Goal: Information Seeking & Learning: Learn about a topic

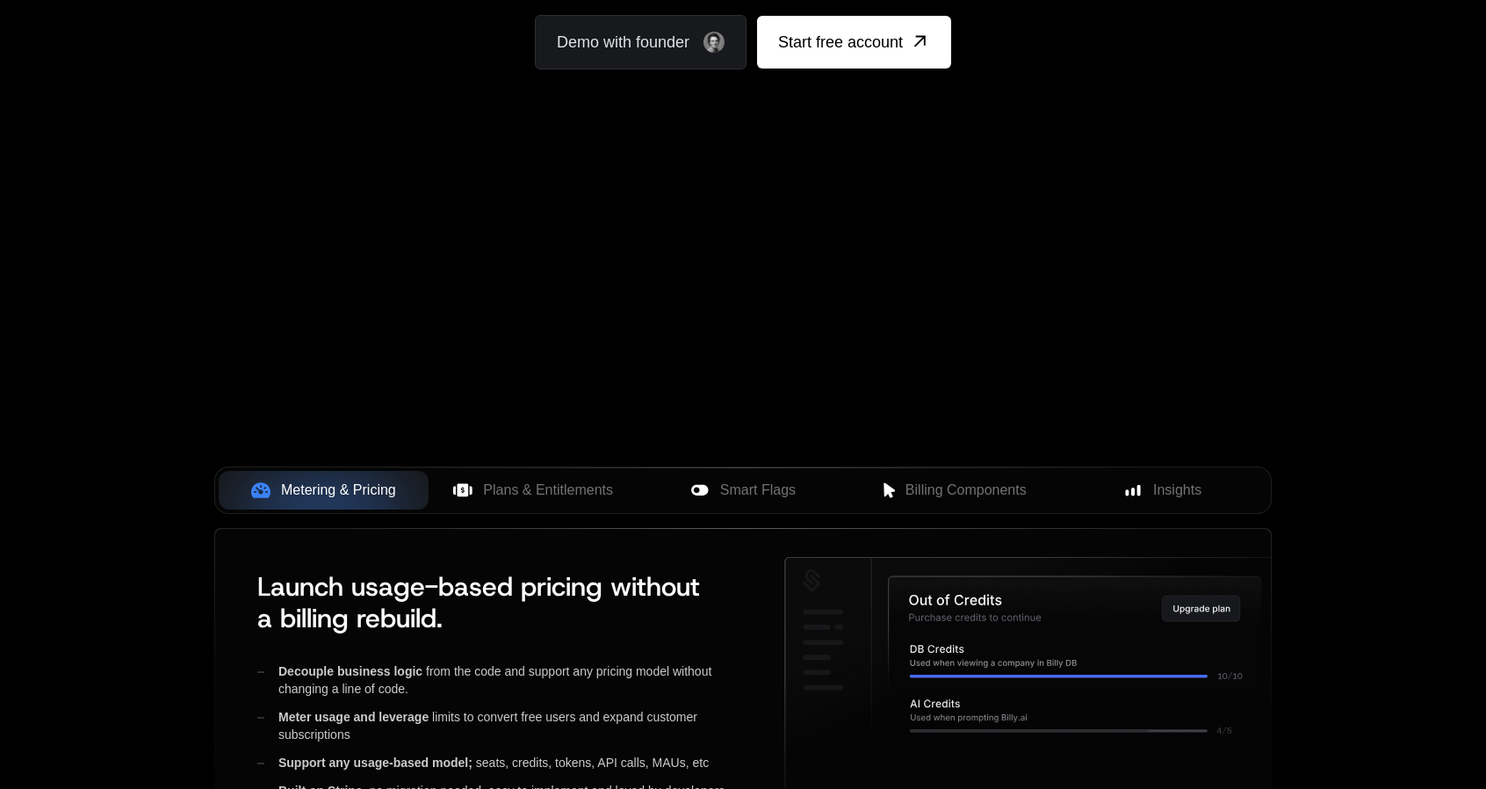
scroll to position [263, 0]
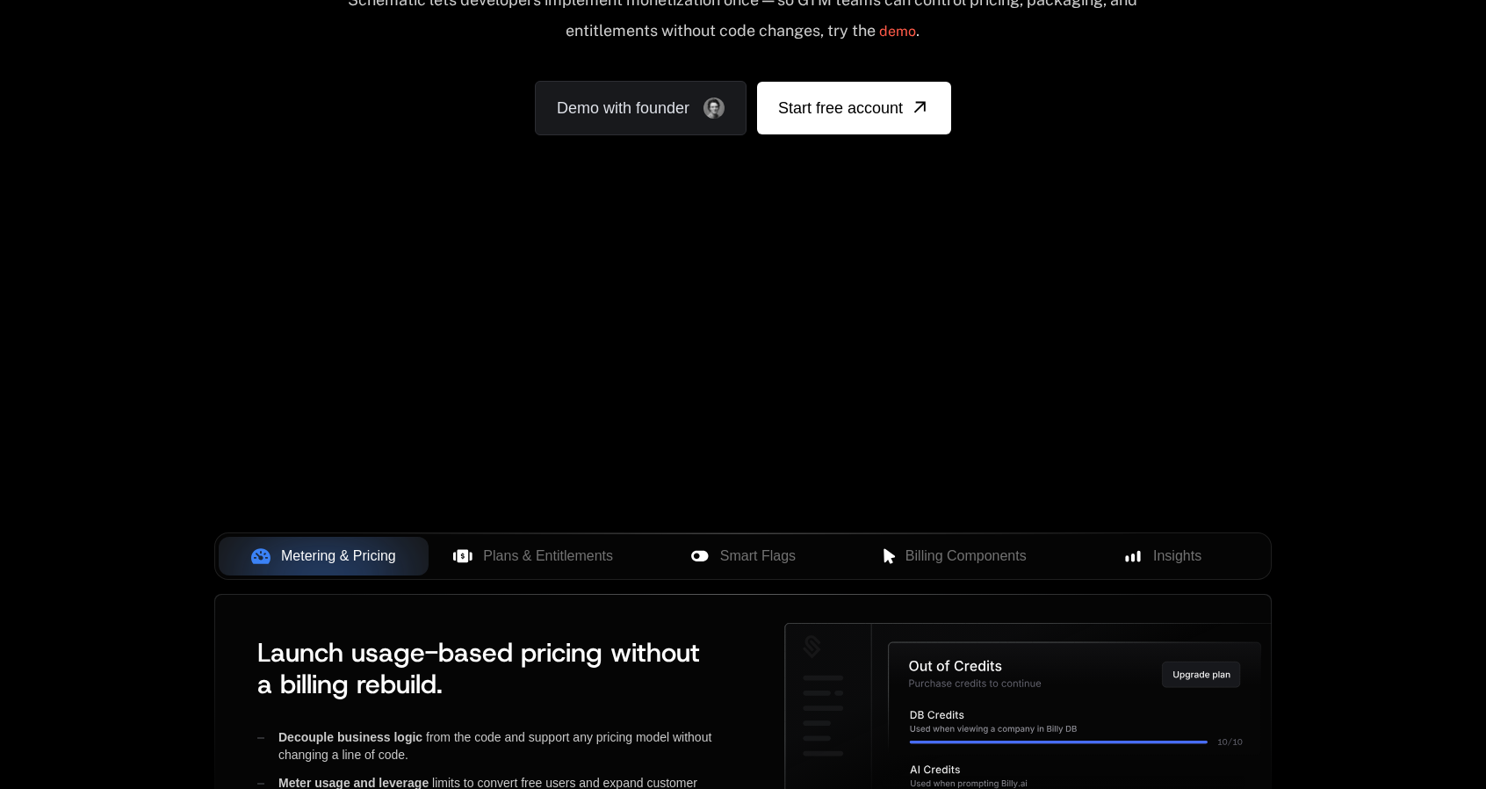
drag, startPoint x: 567, startPoint y: 315, endPoint x: 176, endPoint y: 194, distance: 410.0
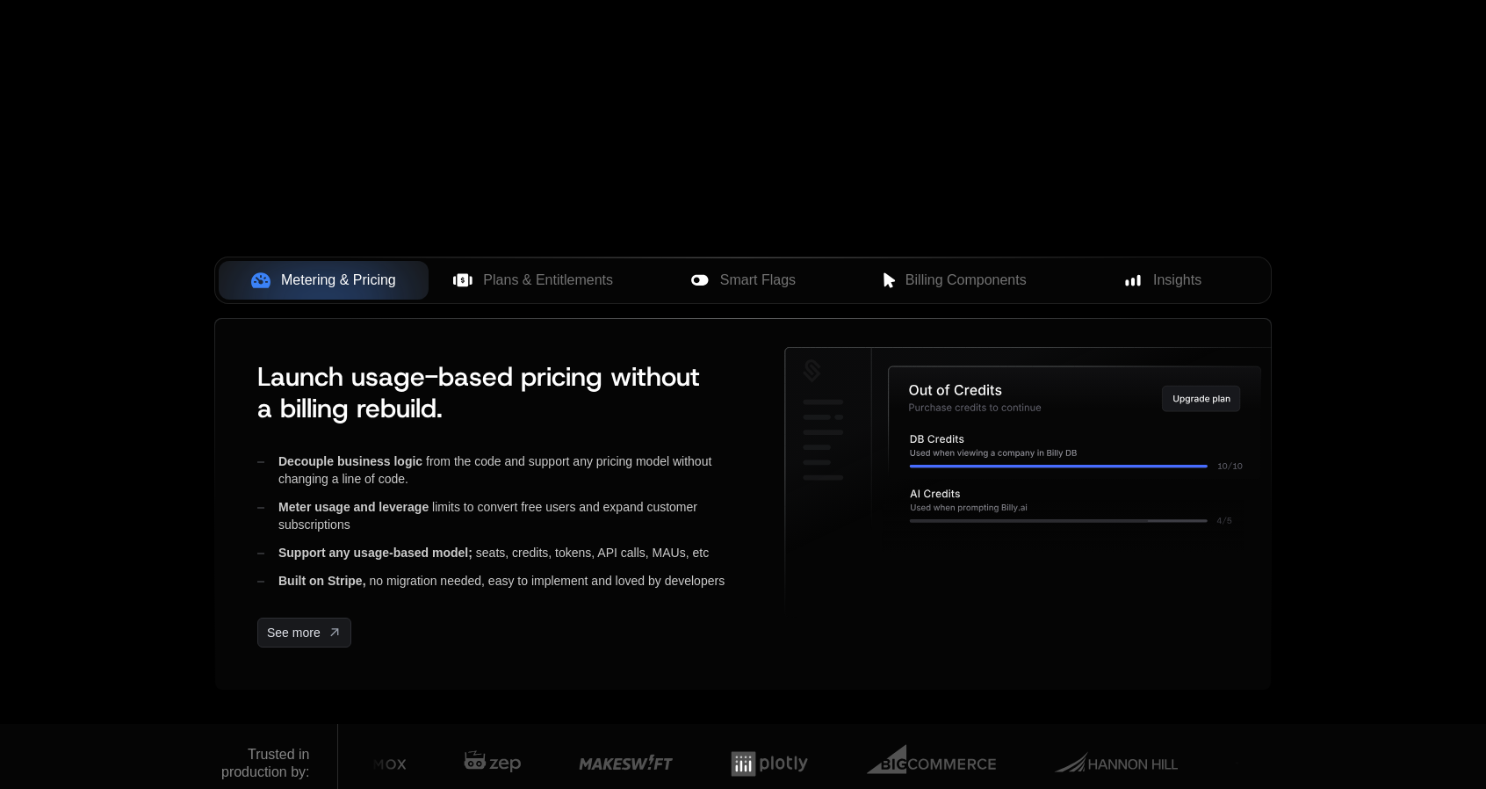
scroll to position [615, 0]
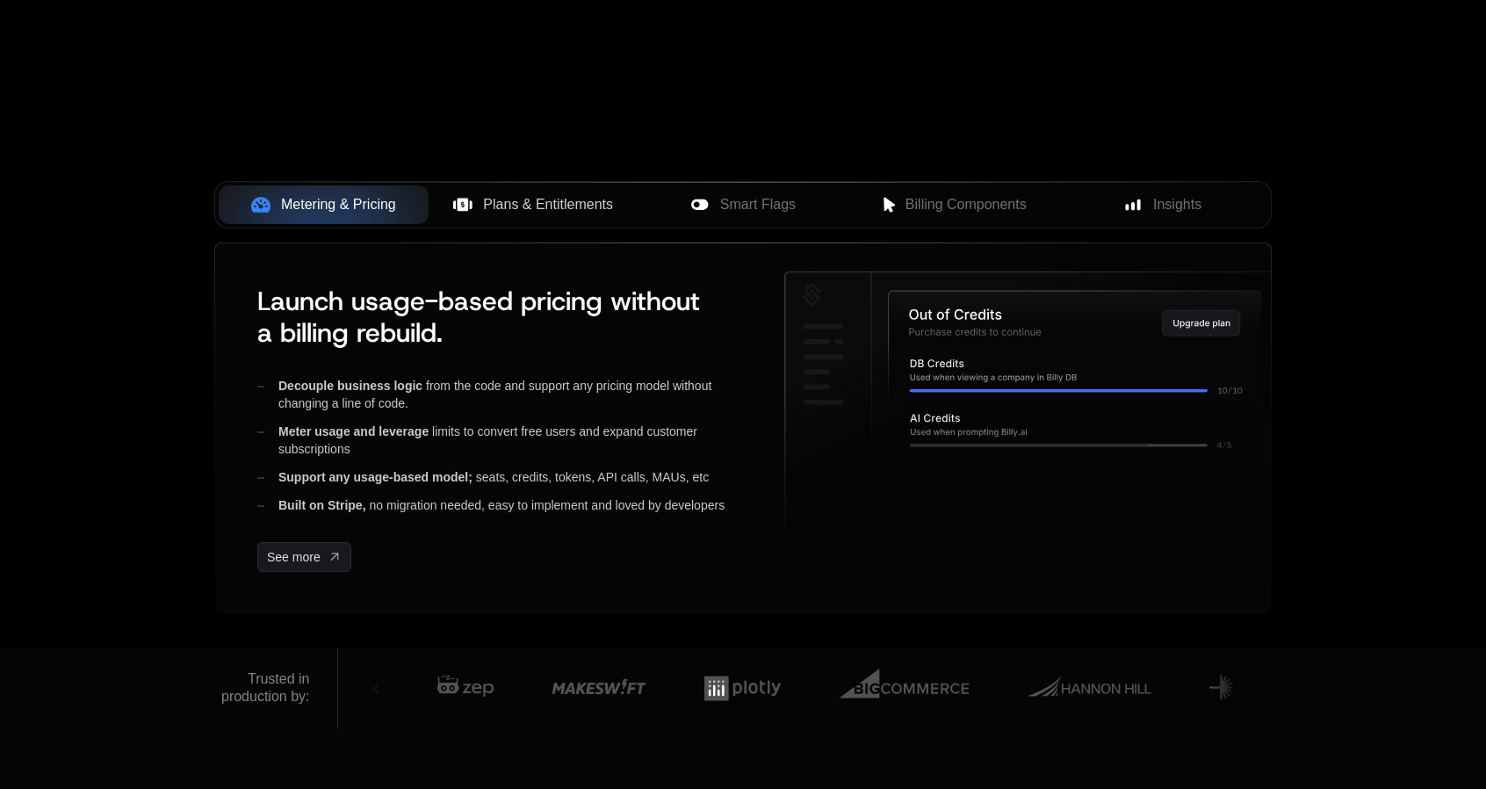
click at [538, 200] on span "Plans & Entitlements" at bounding box center [548, 204] width 130 height 21
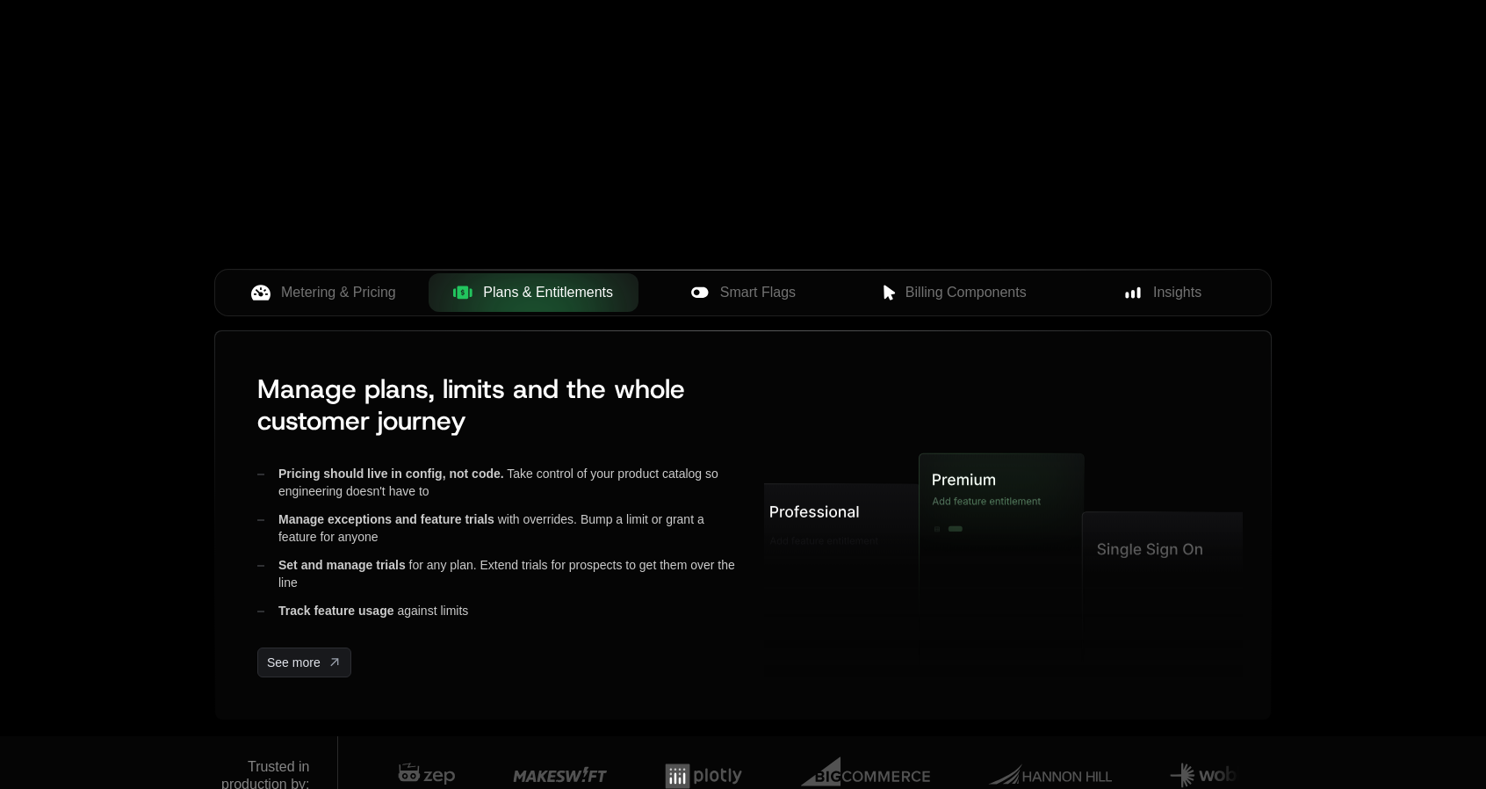
scroll to position [527, 0]
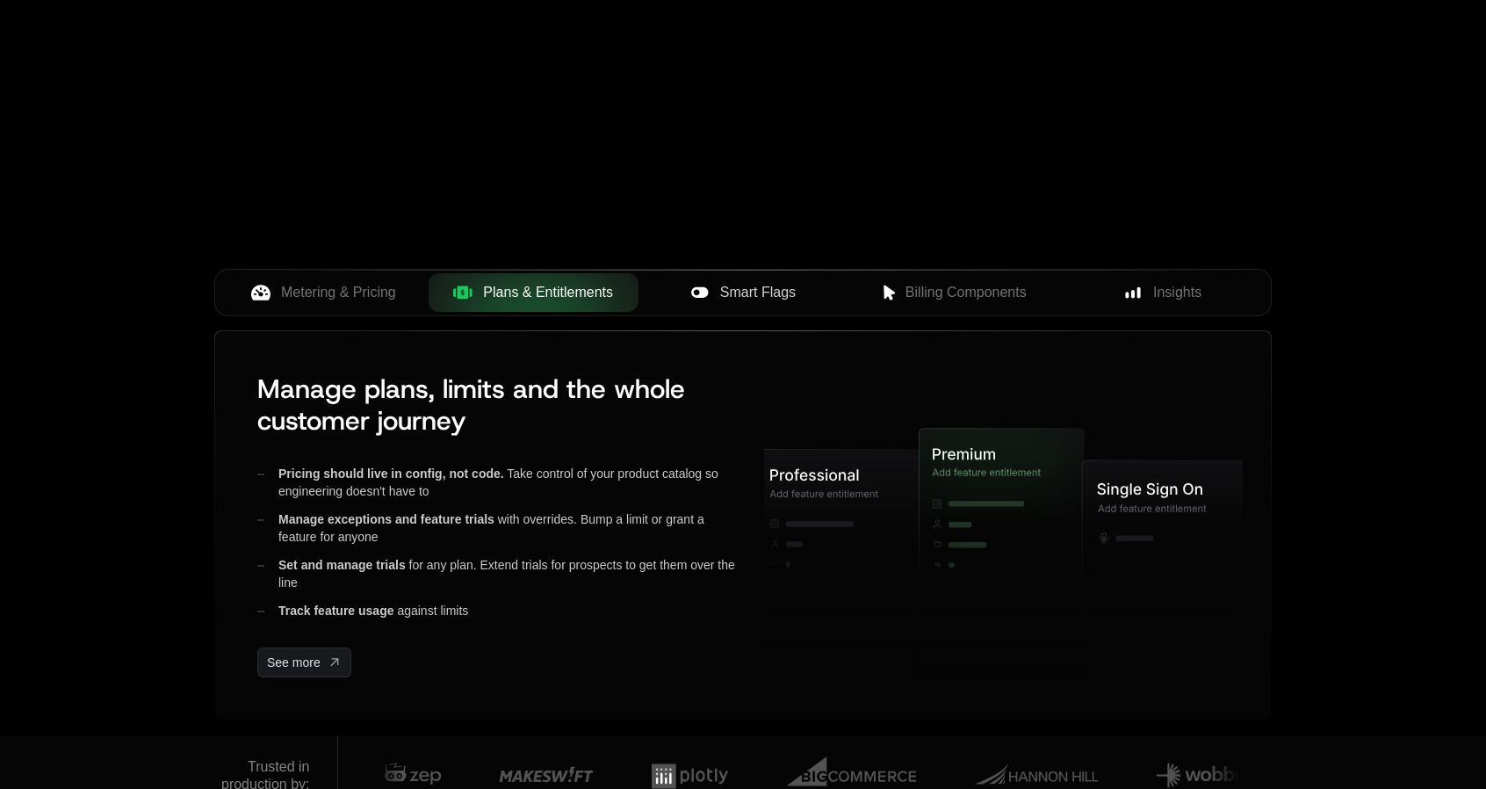
click at [768, 308] on button "Smart Flags" at bounding box center [744, 292] width 210 height 39
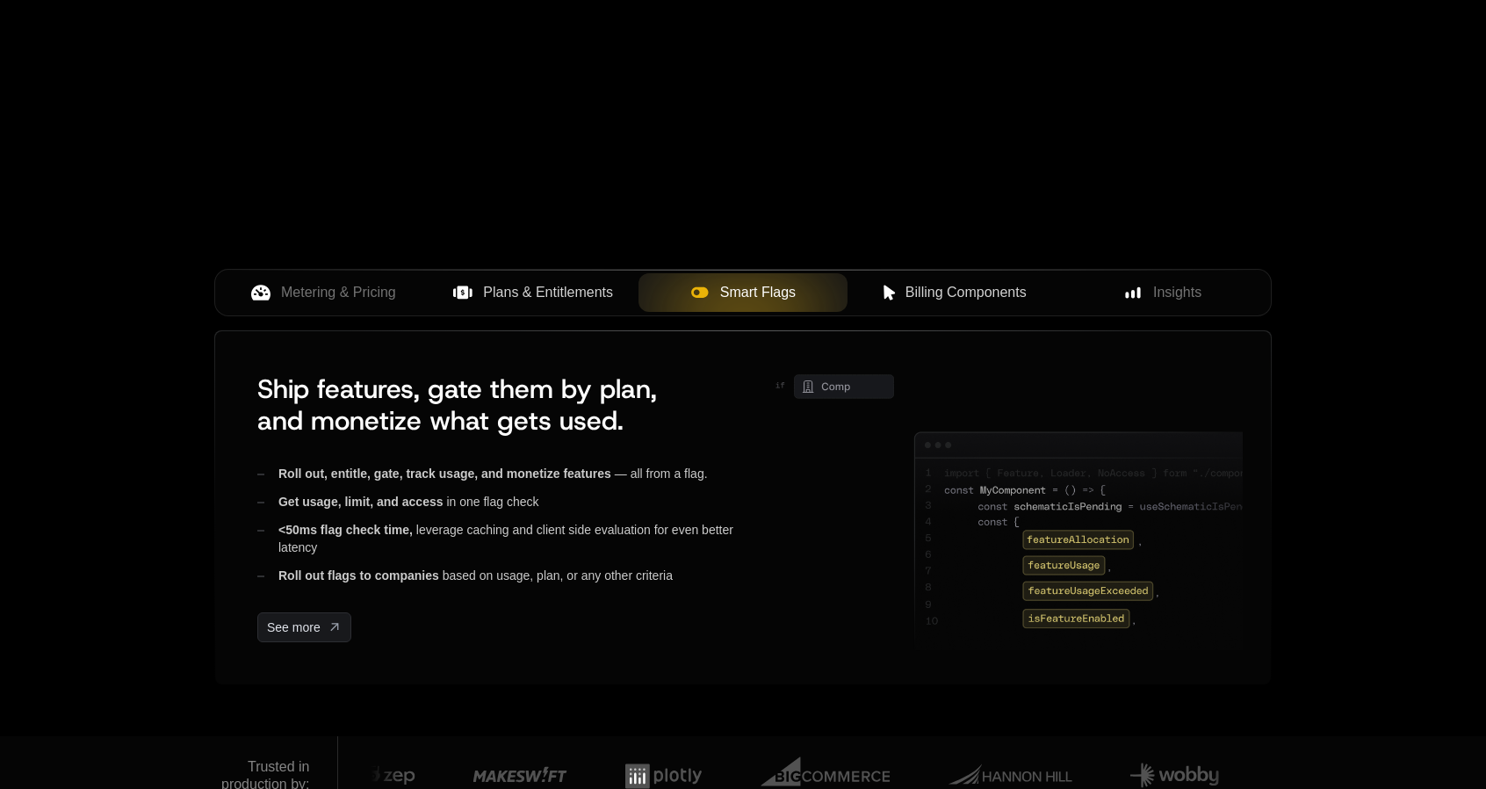
click at [873, 301] on div "Billing Components" at bounding box center [953, 292] width 182 height 21
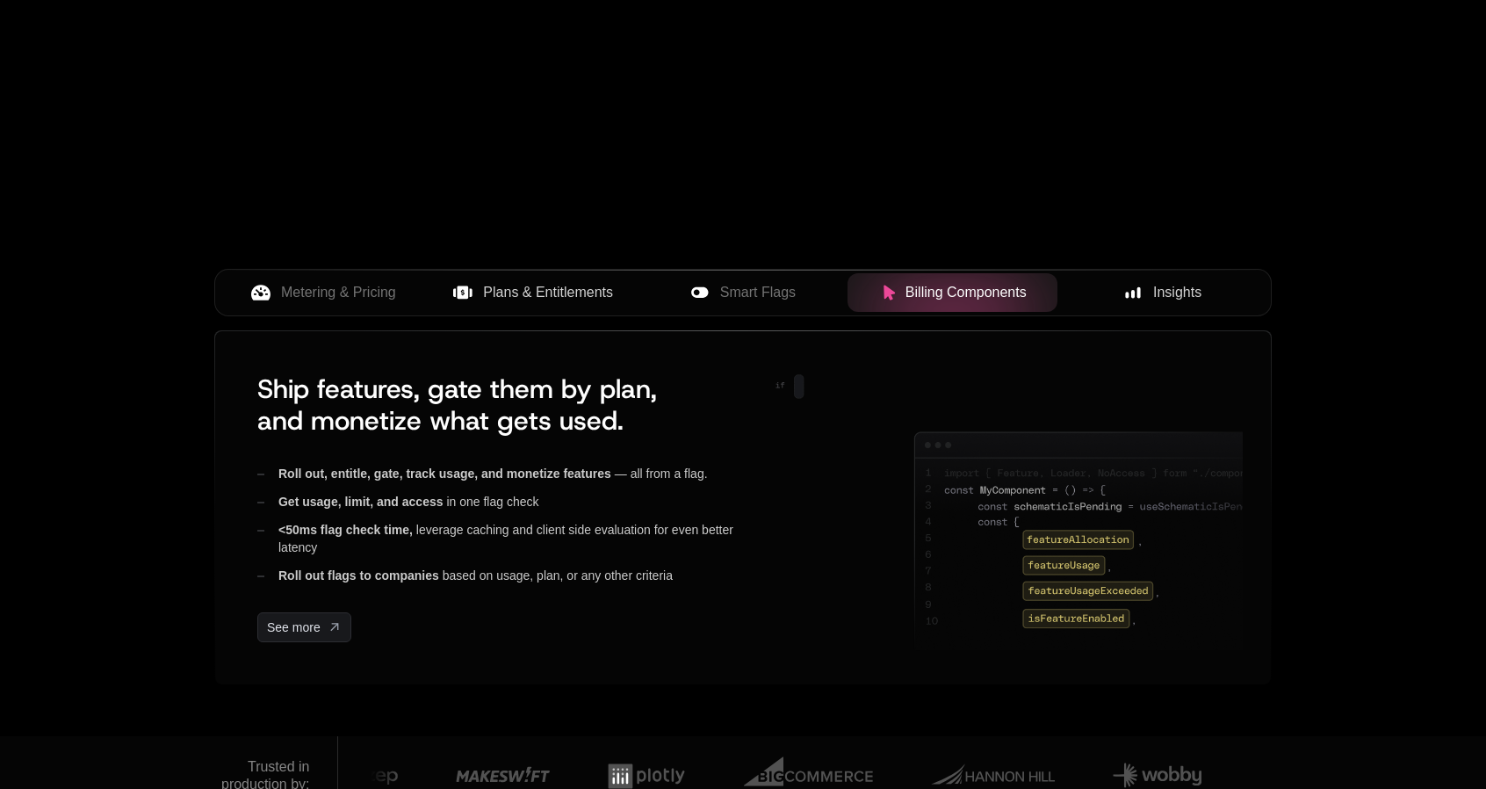
click at [1129, 294] on rect at bounding box center [1127, 295] width 4 height 6
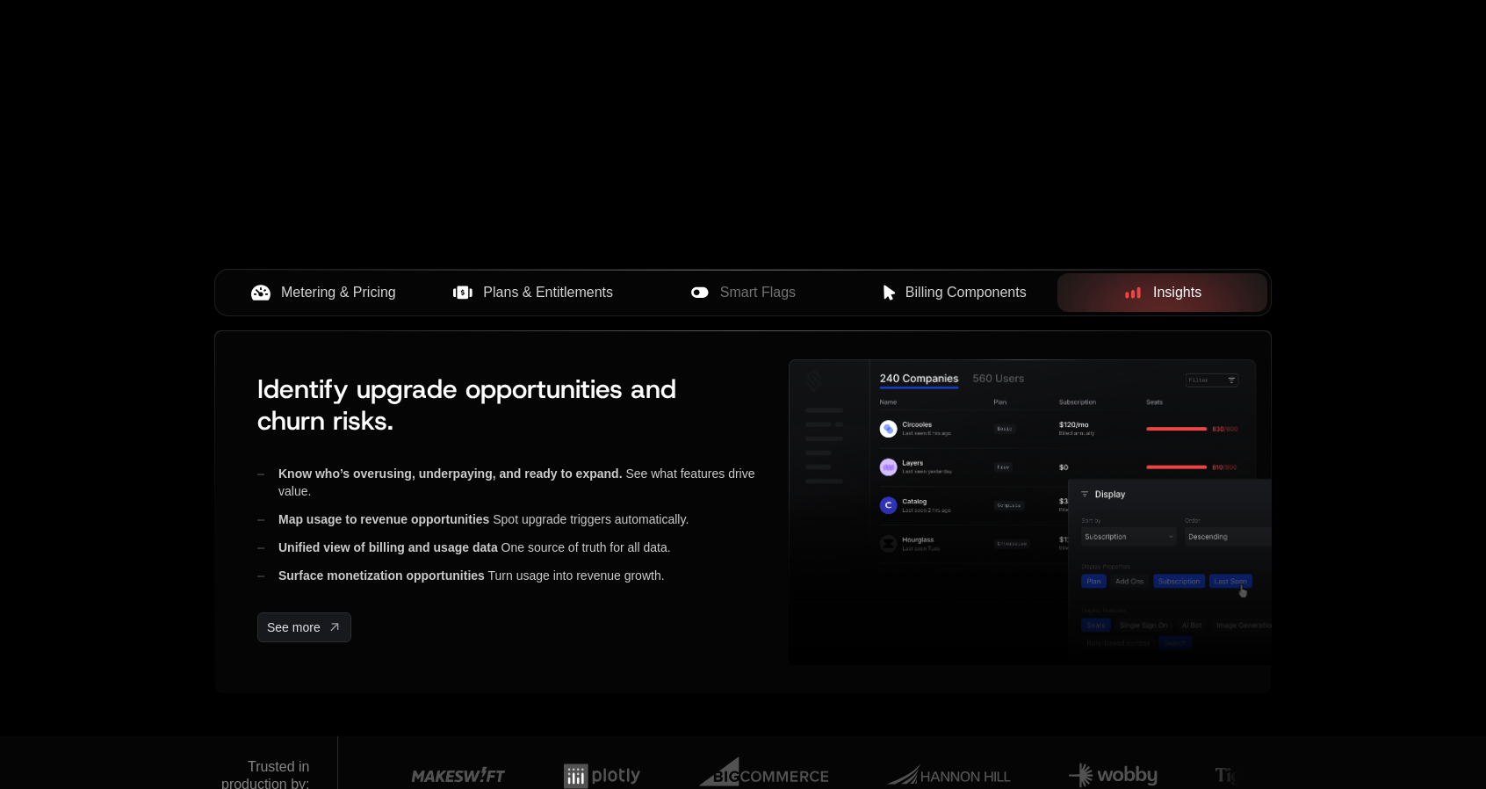
click at [362, 296] on span "Metering & Pricing" at bounding box center [338, 292] width 115 height 21
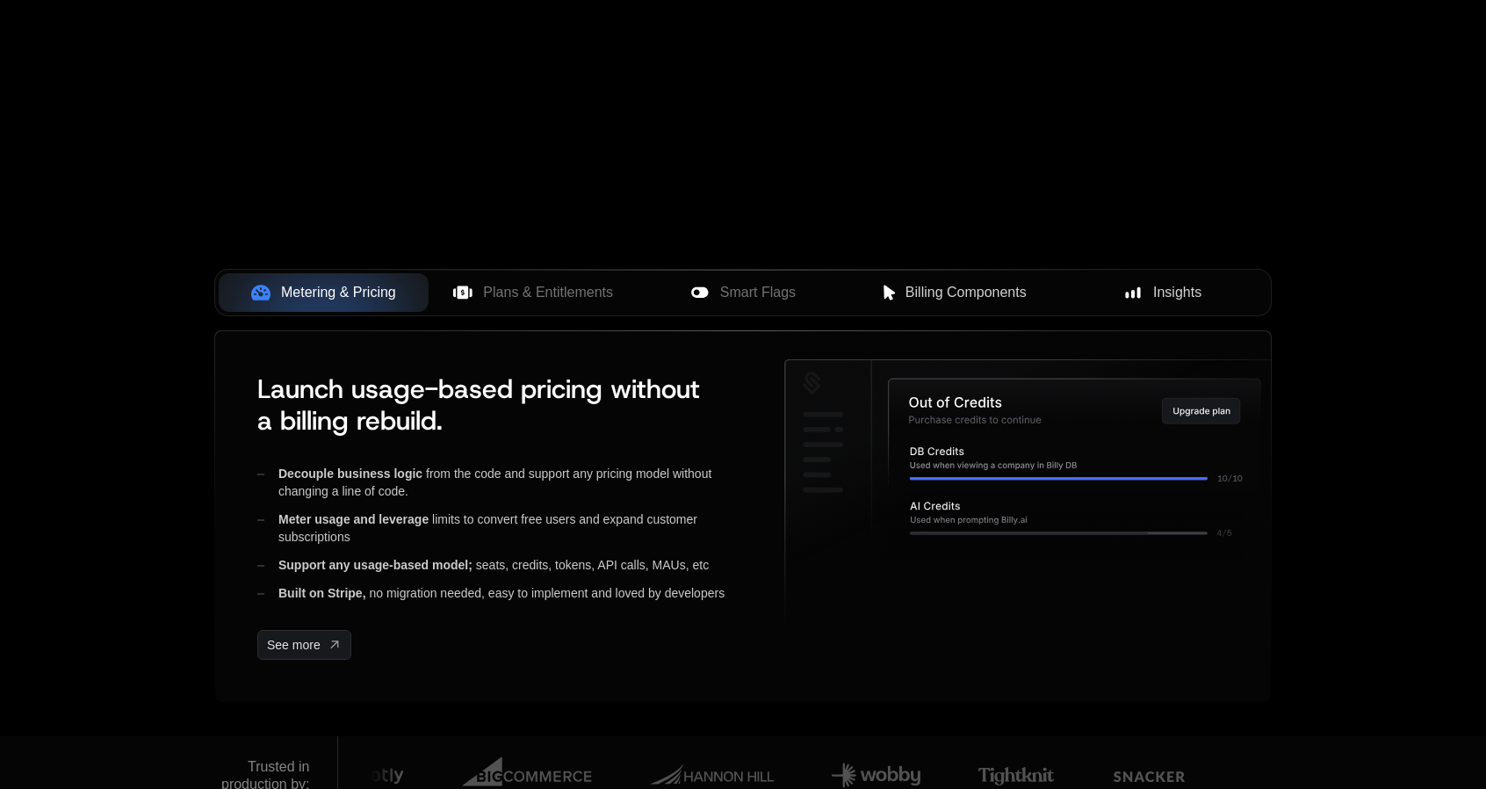
click at [488, 301] on span "Plans & Entitlements" at bounding box center [548, 292] width 130 height 21
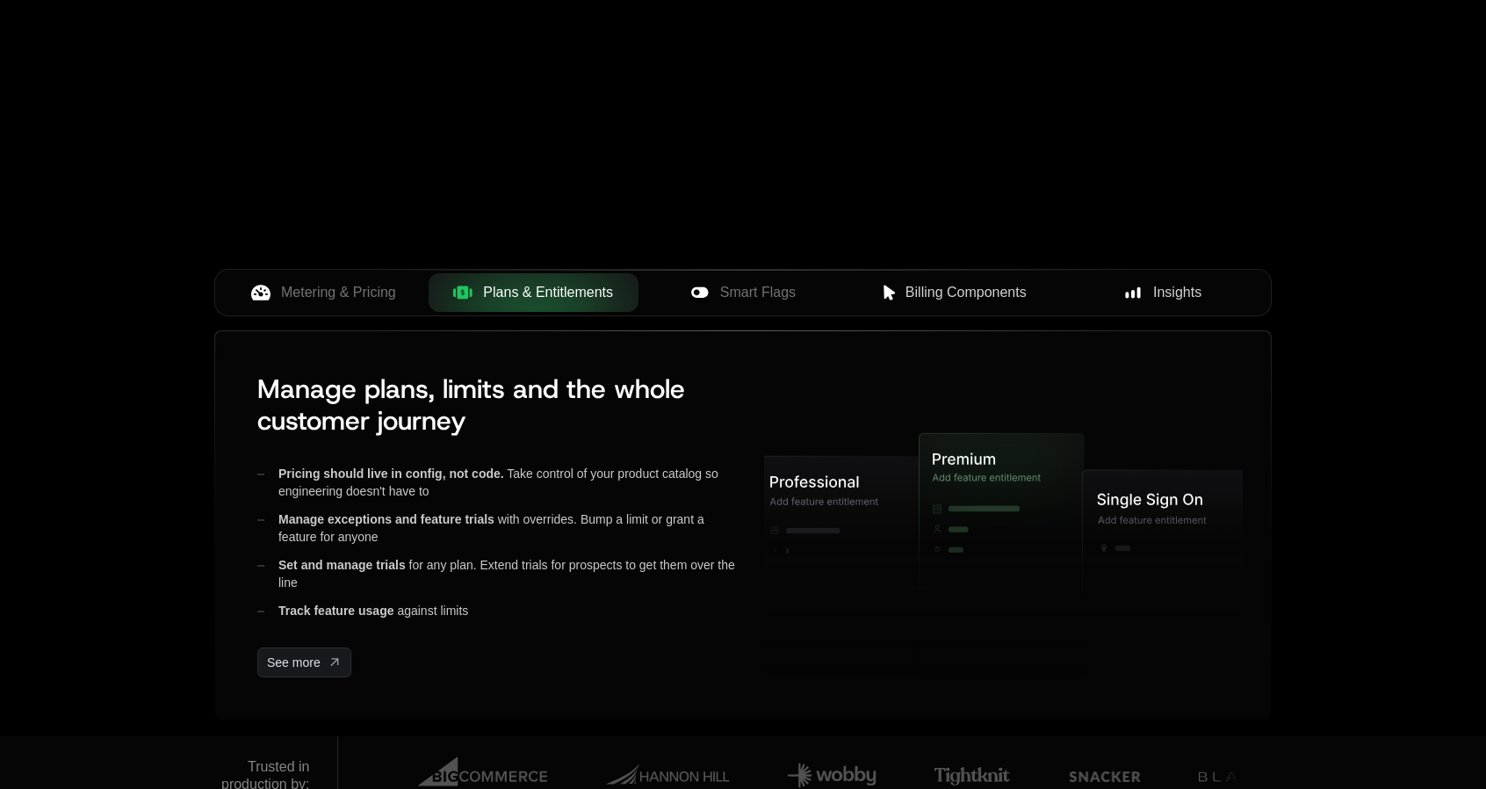
click at [488, 301] on span "Plans & Entitlements" at bounding box center [548, 292] width 130 height 21
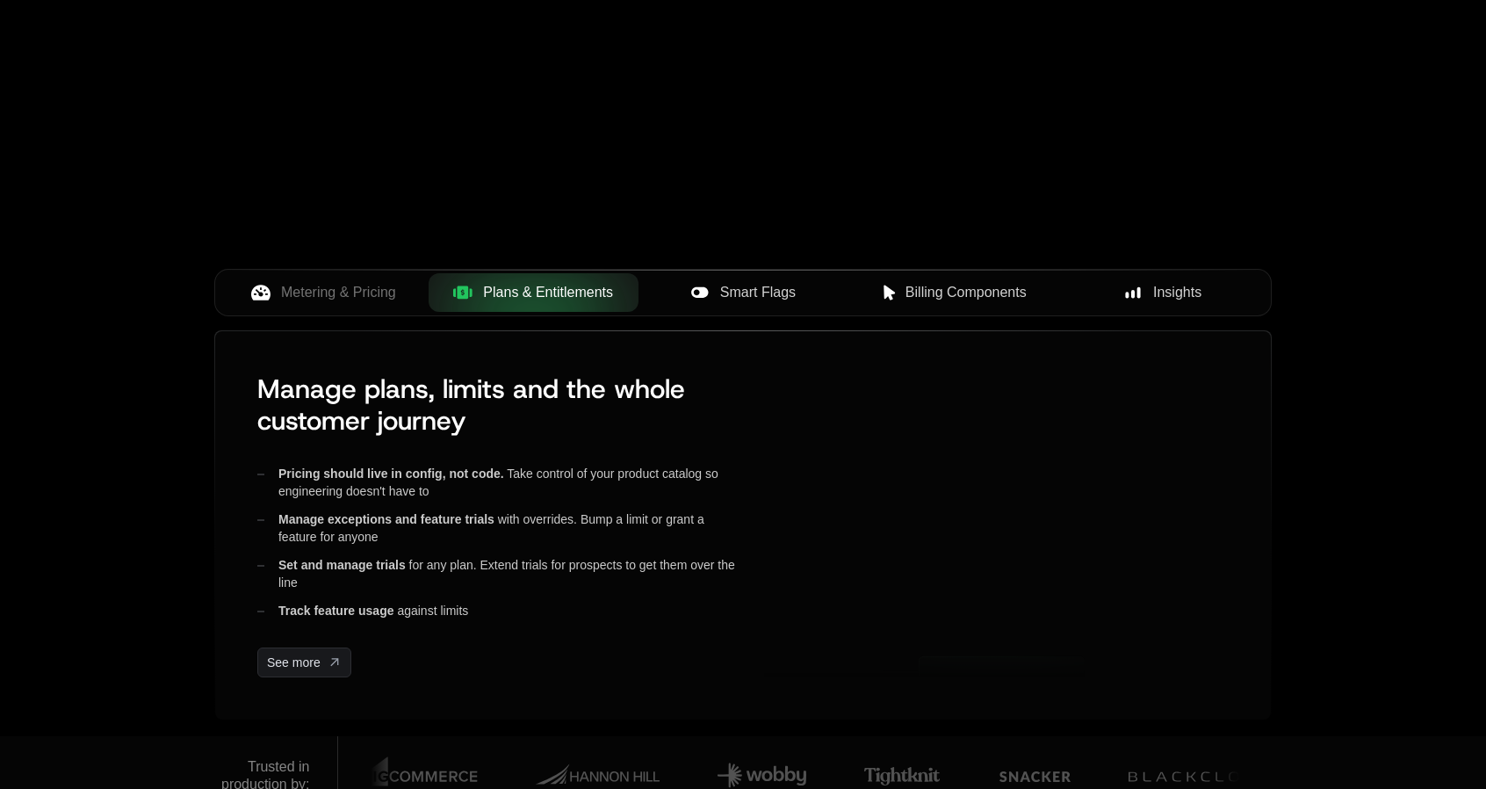
click at [734, 300] on span "Smart Flags" at bounding box center [758, 292] width 76 height 21
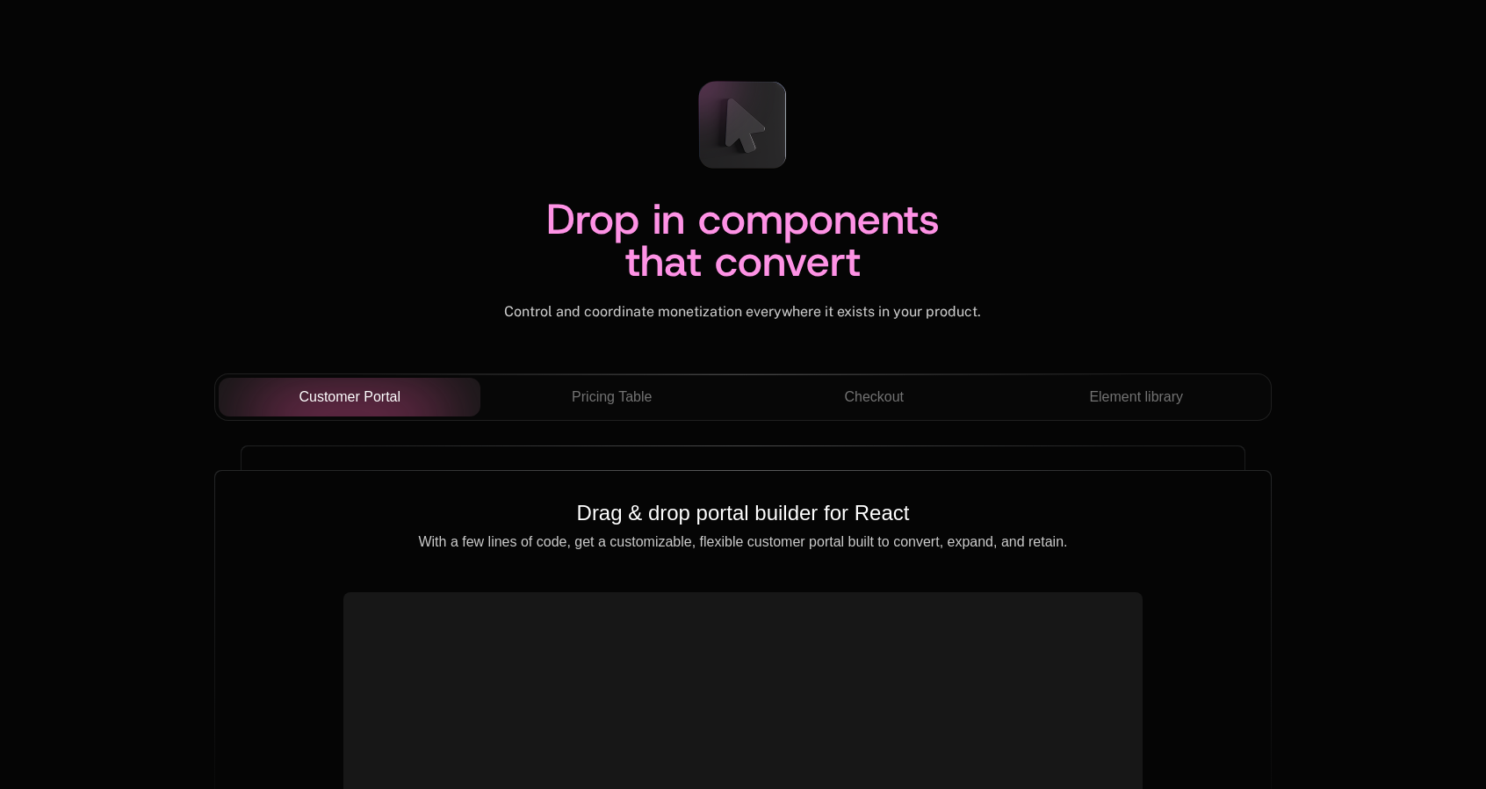
scroll to position [5972, 0]
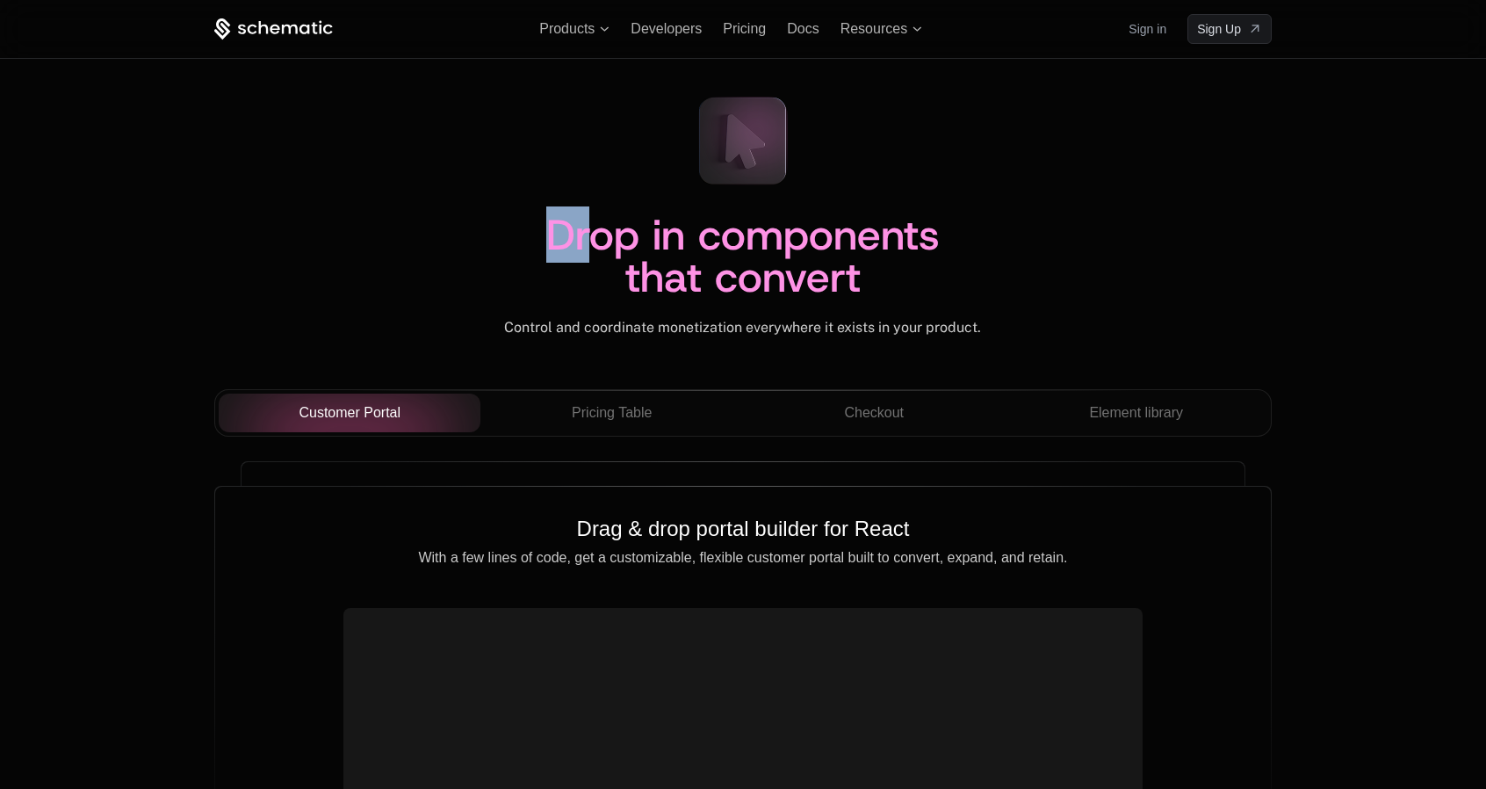
drag, startPoint x: 758, startPoint y: 152, endPoint x: 594, endPoint y: 162, distance: 164.6
click at [595, 162] on div "Drop in components that convert Control and coordinate monetization everywhere …" at bounding box center [742, 210] width 1057 height 254
click at [472, 266] on div "Drop in components that convert" at bounding box center [742, 265] width 1057 height 105
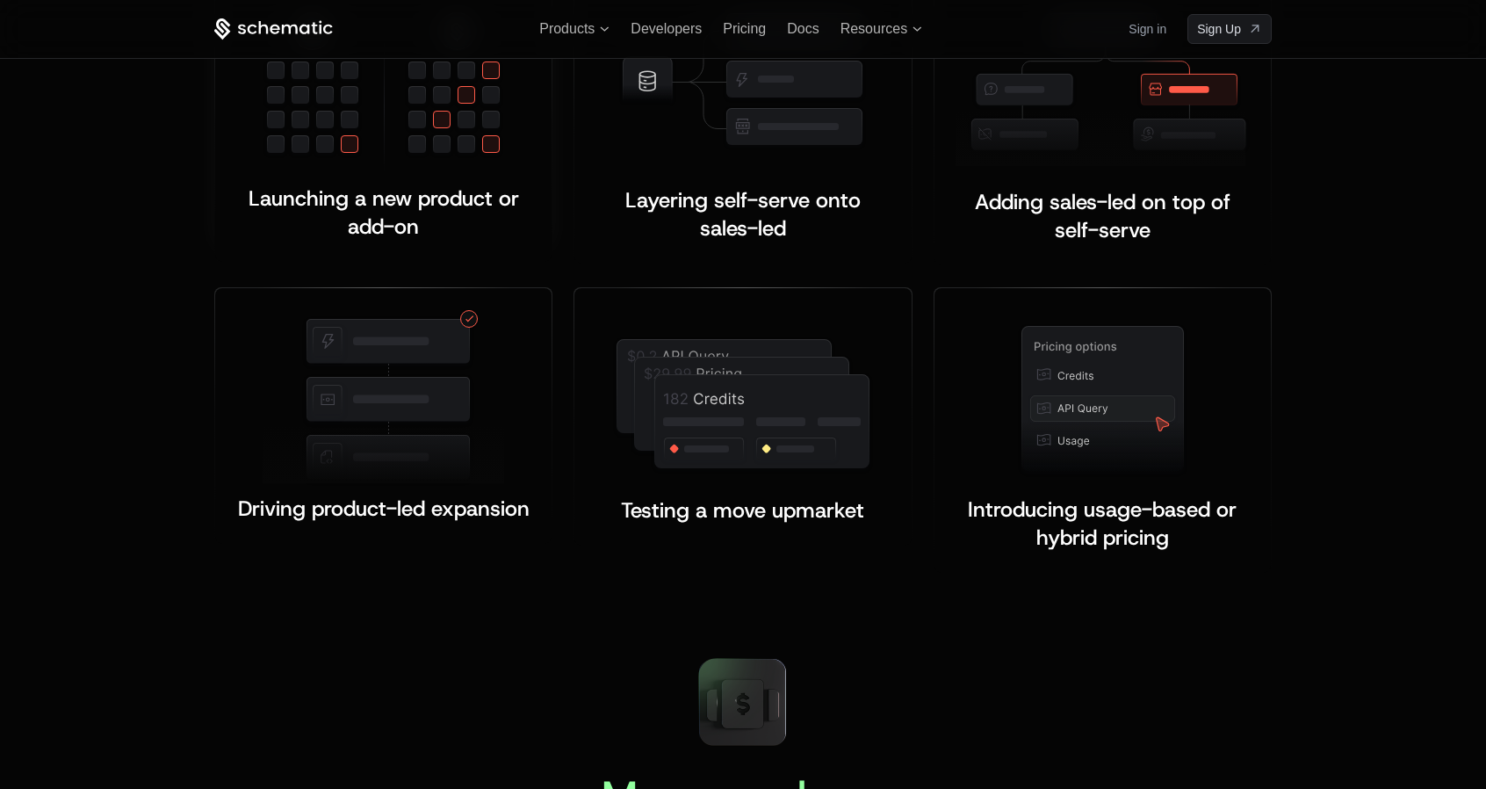
scroll to position [3282, 0]
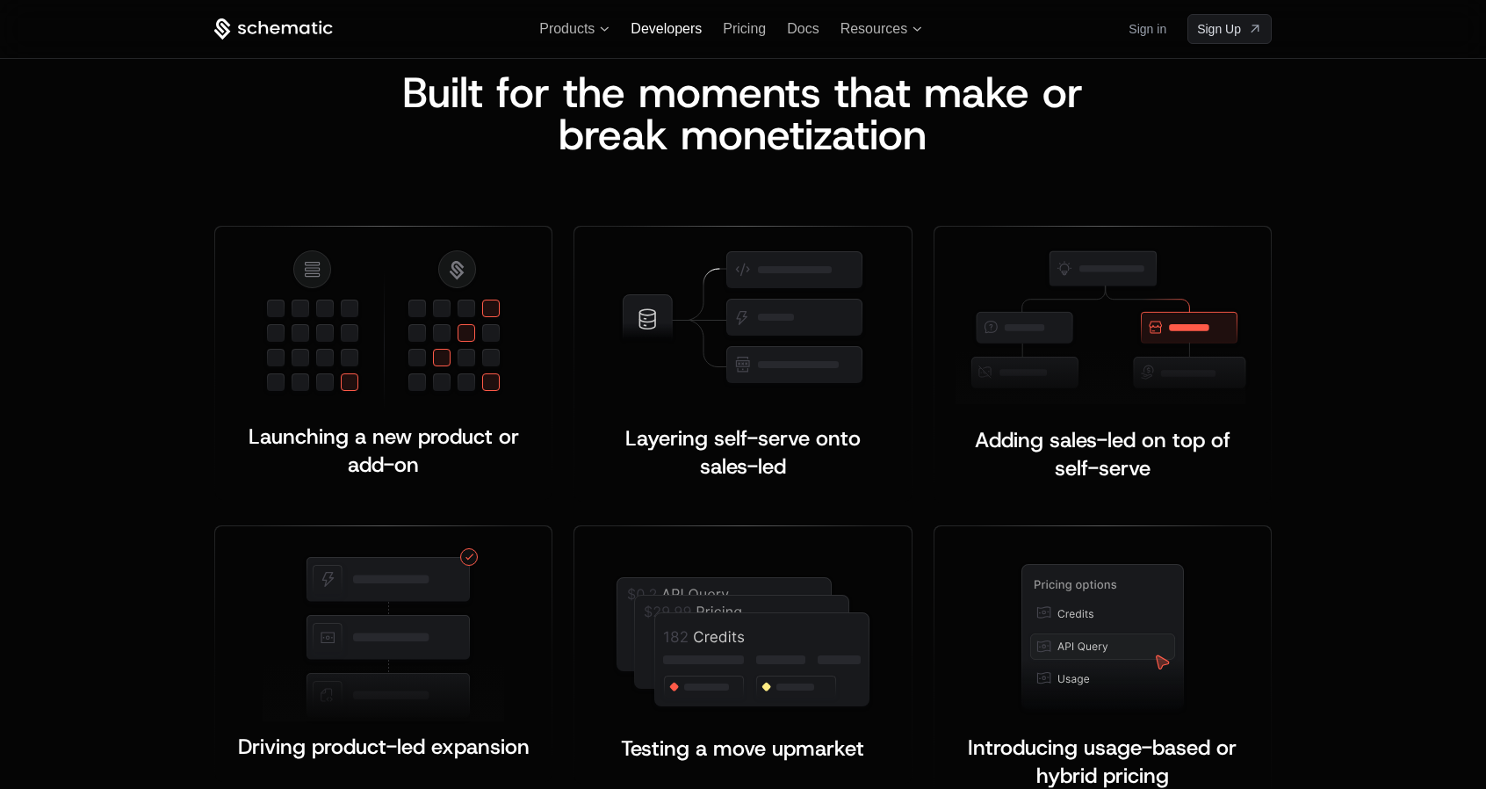
click at [660, 30] on span "Developers" at bounding box center [666, 28] width 71 height 15
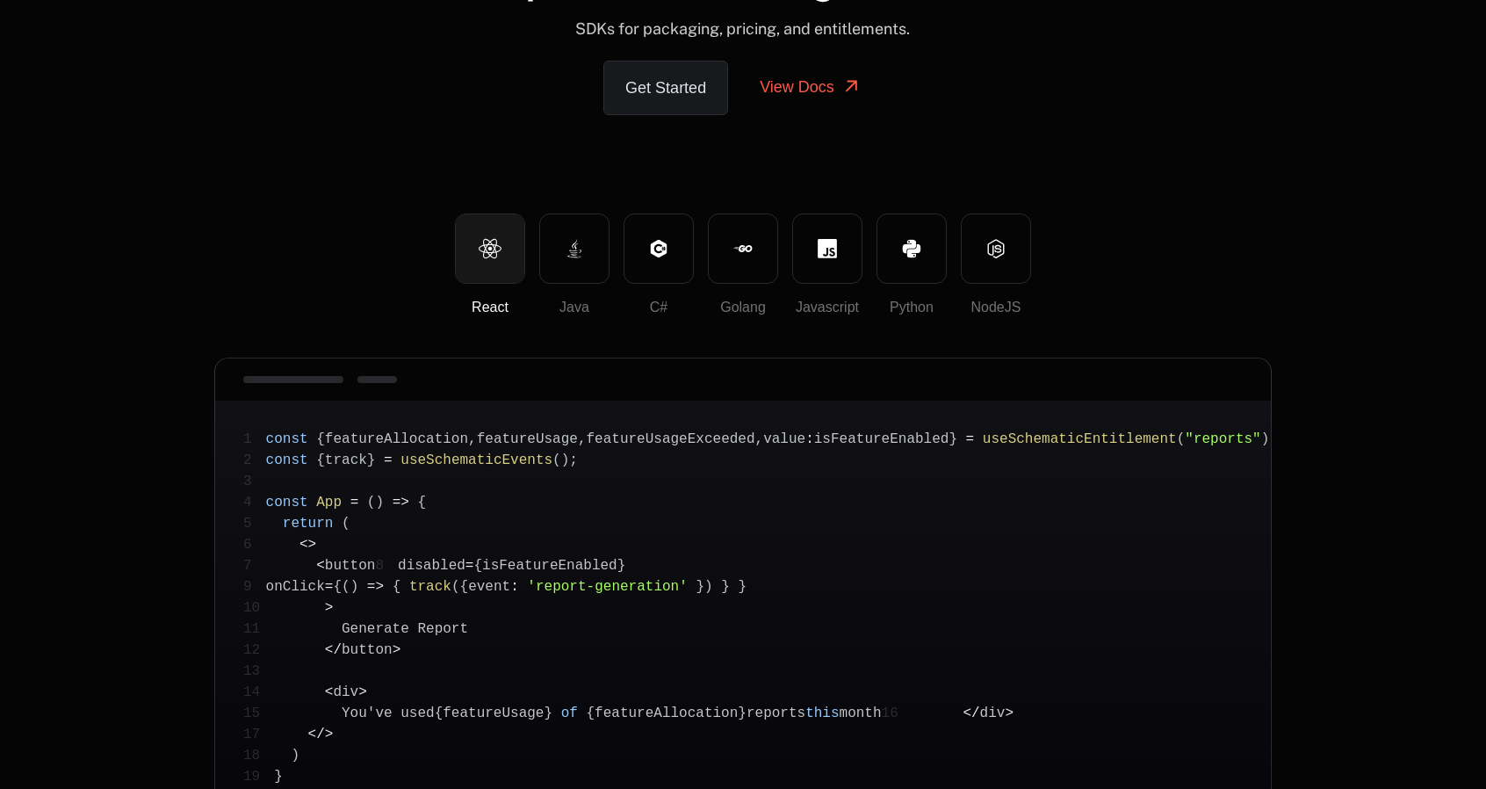
scroll to position [176, 0]
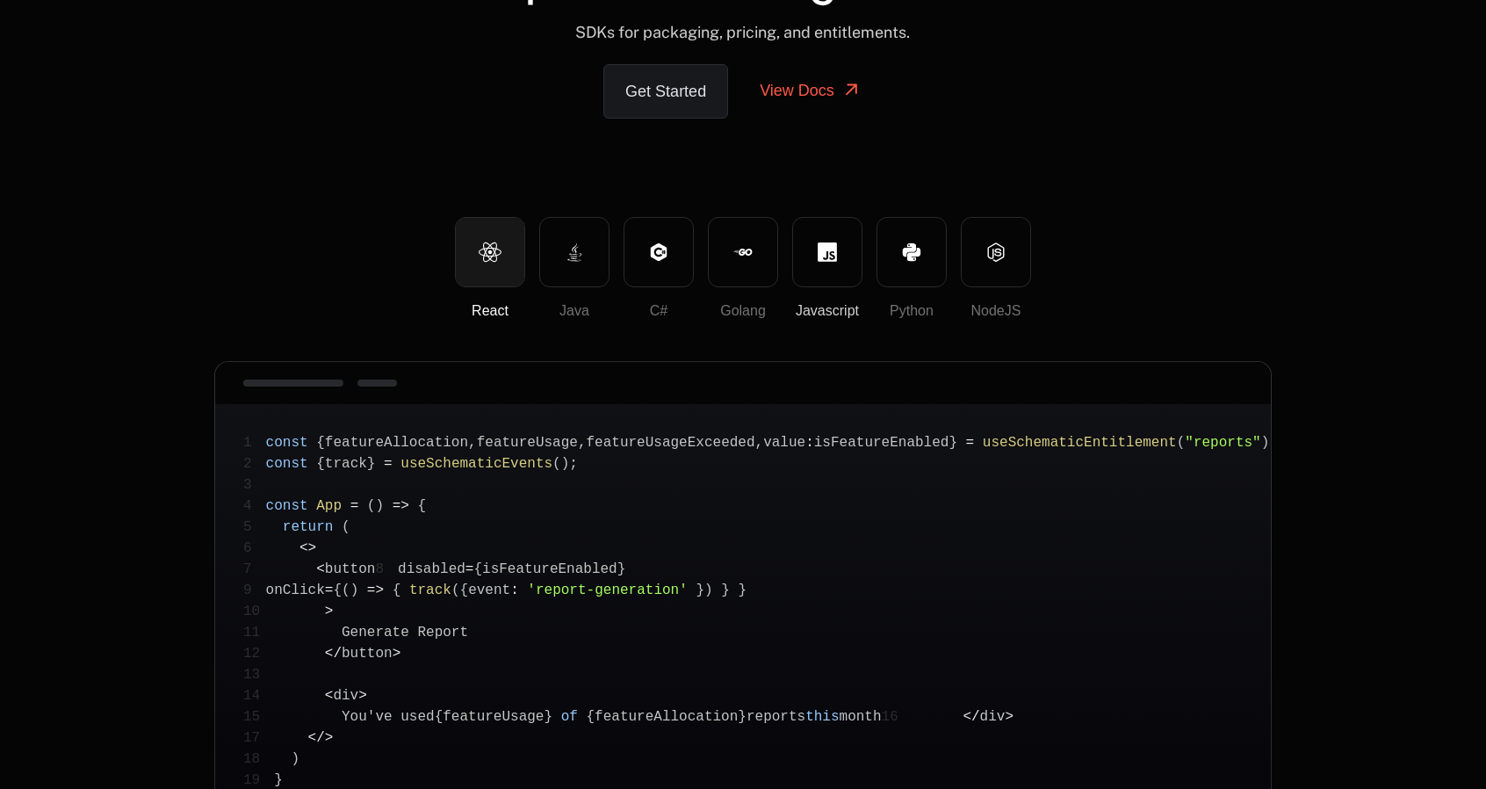
click at [829, 259] on icon at bounding box center [827, 251] width 19 height 19
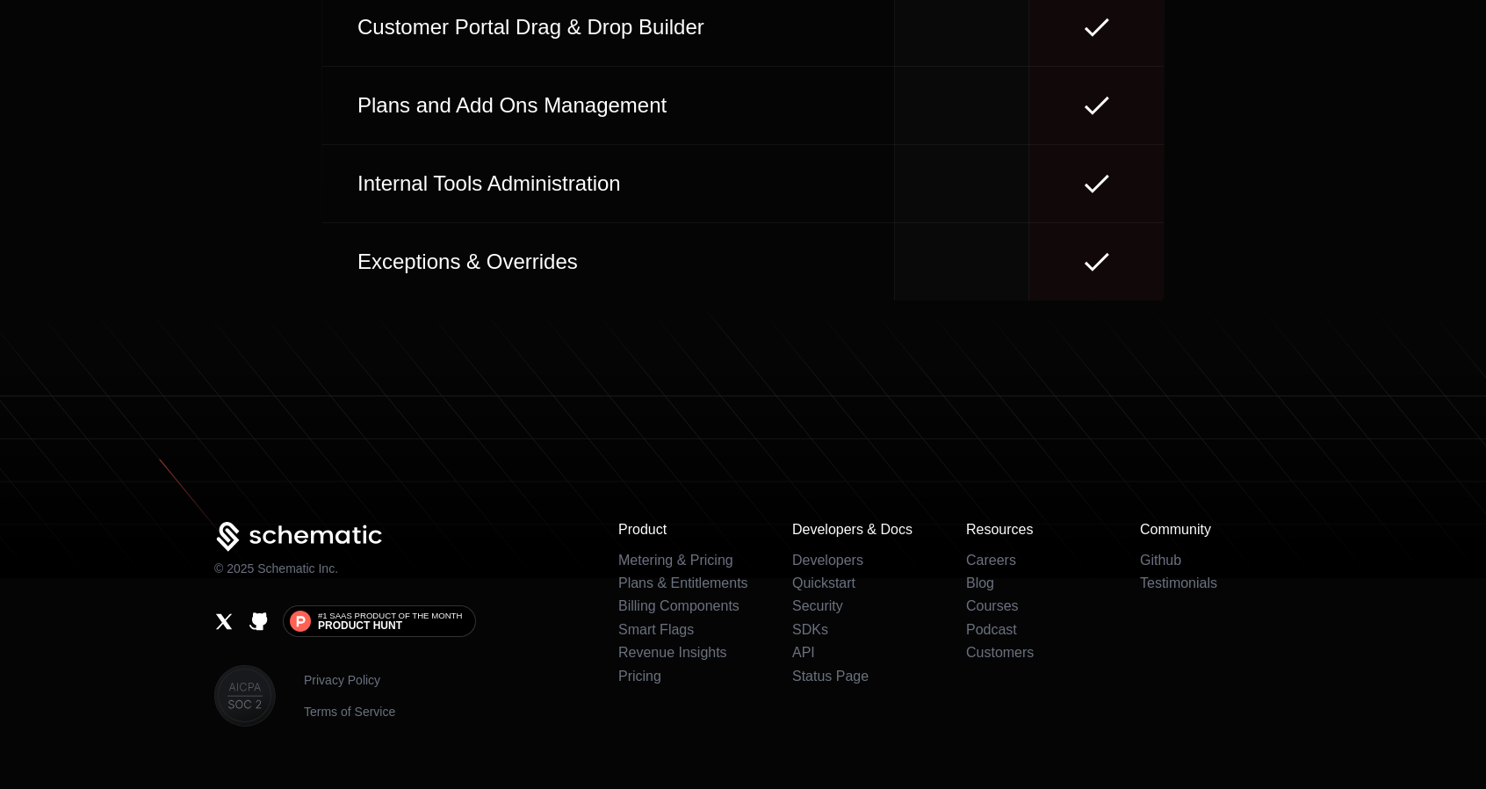
scroll to position [8152, 0]
